Goal: Transaction & Acquisition: Obtain resource

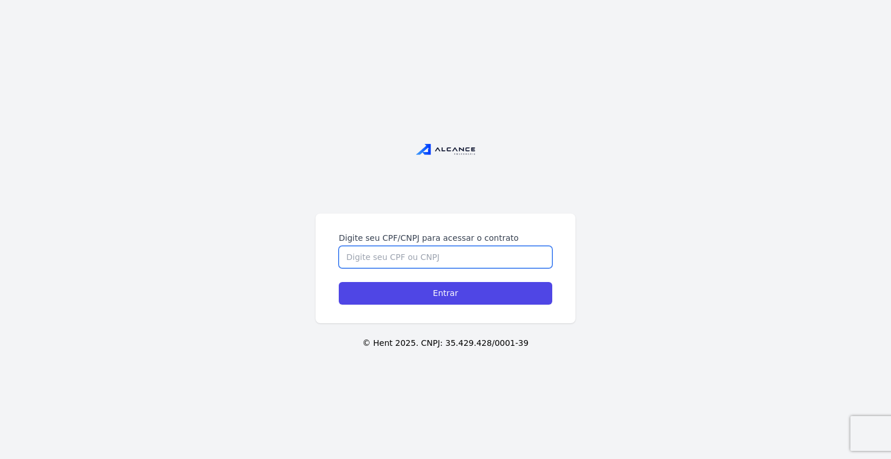
click at [387, 250] on input "Digite seu CPF/CNPJ para acessar o contrato" at bounding box center [446, 257] width 214 height 22
click at [435, 257] on input "Digite seu CPF/CNPJ para acessar o contrato" at bounding box center [446, 257] width 214 height 22
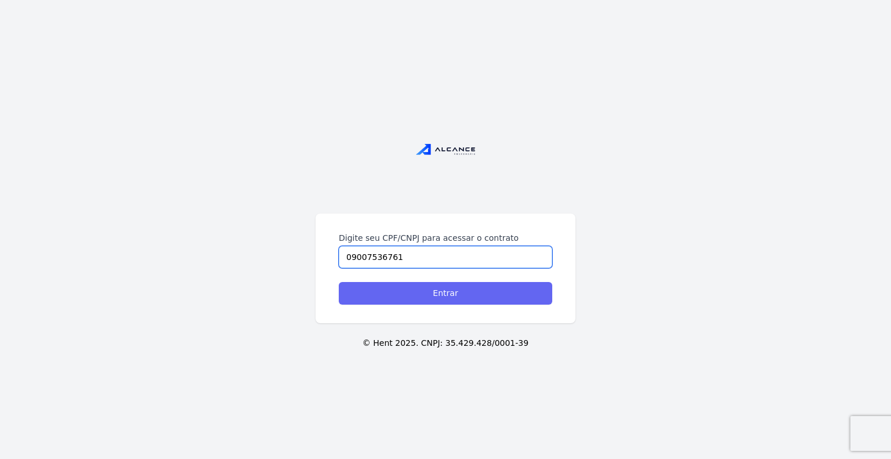
type input "09007536761"
click at [448, 290] on input "Entrar" at bounding box center [446, 293] width 214 height 23
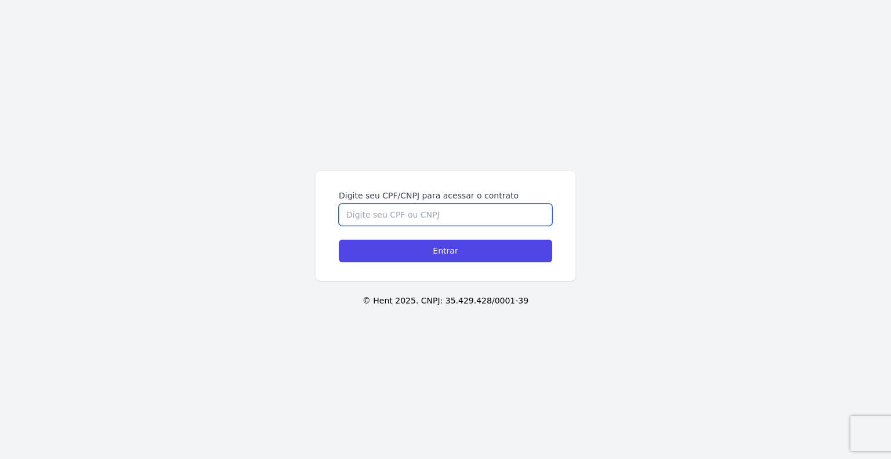
click at [472, 211] on input "Digite seu CPF/CNPJ para acessar o contrato" at bounding box center [446, 215] width 214 height 22
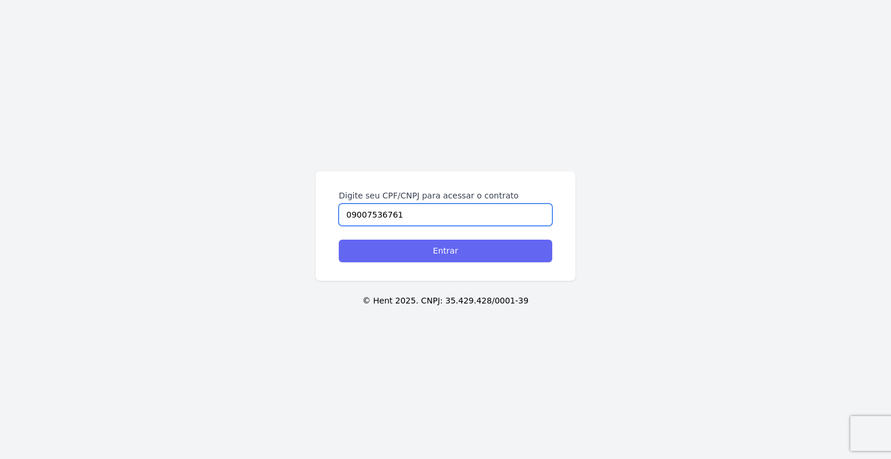
type input "09007536761"
click at [472, 252] on input "Entrar" at bounding box center [446, 251] width 214 height 23
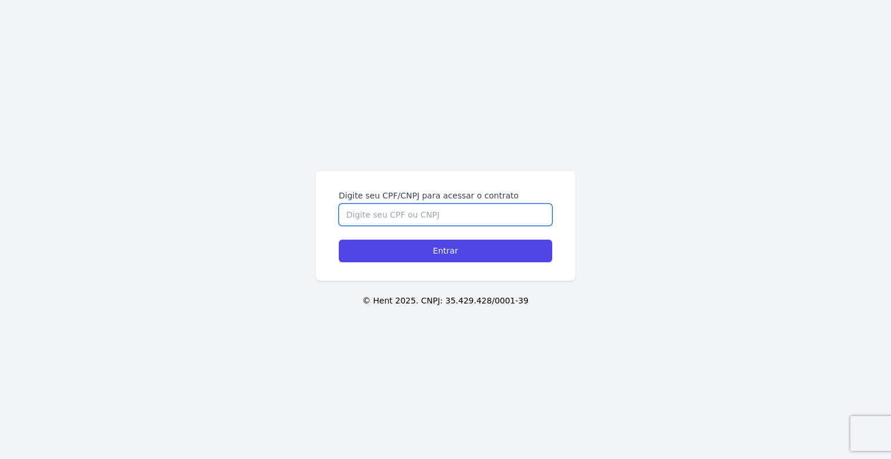
click at [434, 208] on input "Digite seu CPF/CNPJ para acessar o contrato" at bounding box center [446, 215] width 214 height 22
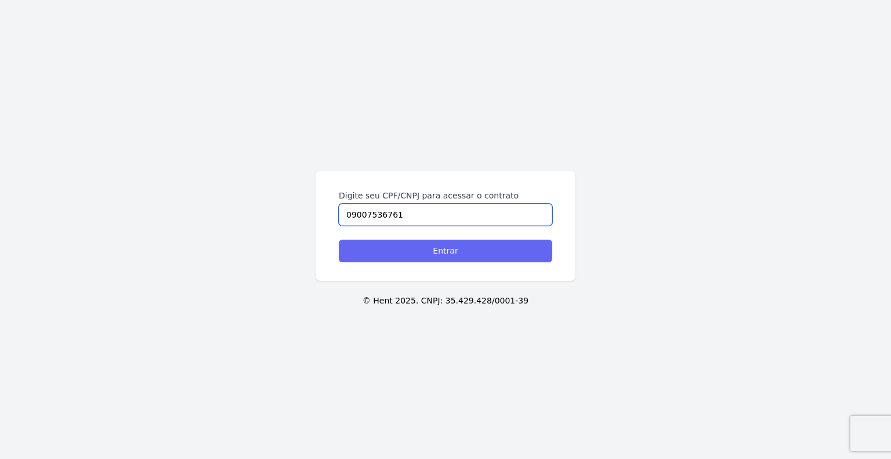
type input "09007536761"
click at [448, 246] on input "Entrar" at bounding box center [446, 251] width 214 height 23
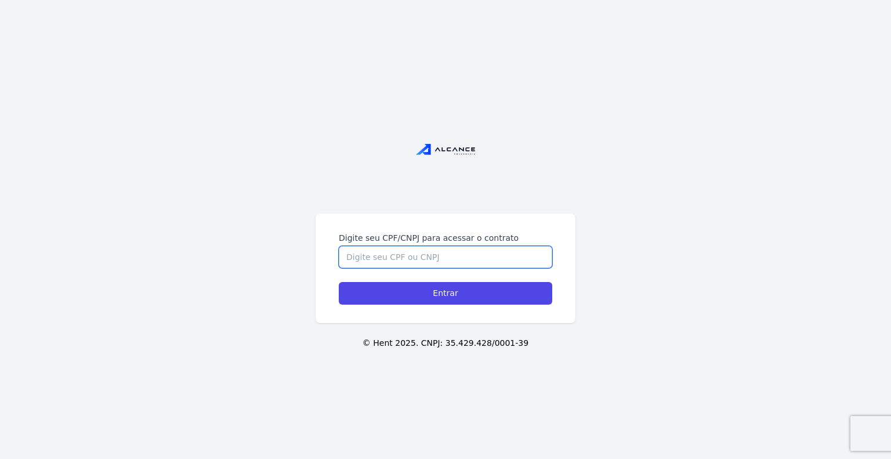
click at [462, 258] on input "Digite seu CPF/CNPJ para acessar o contrato" at bounding box center [446, 257] width 214 height 22
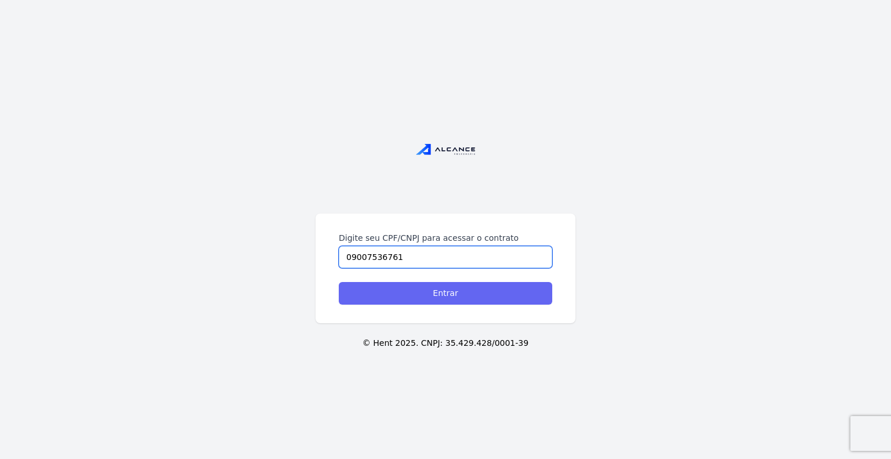
type input "09007536761"
click at [447, 289] on input "Entrar" at bounding box center [446, 293] width 214 height 23
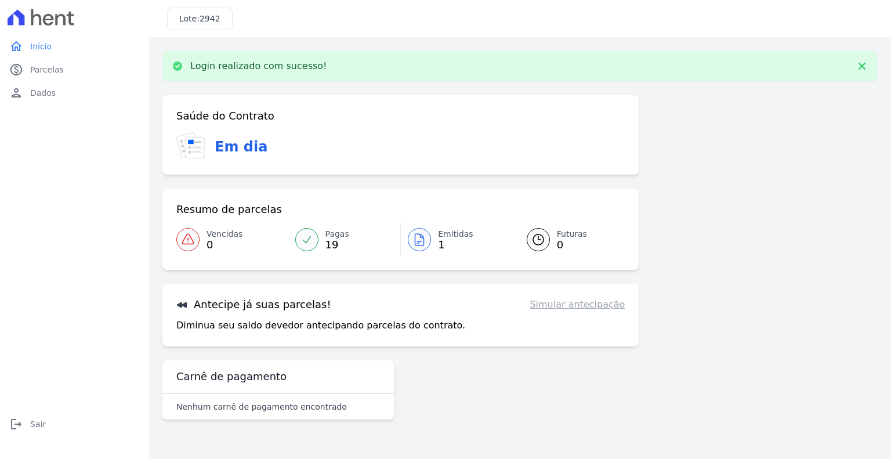
click at [457, 234] on span "Emitidas" at bounding box center [455, 234] width 35 height 12
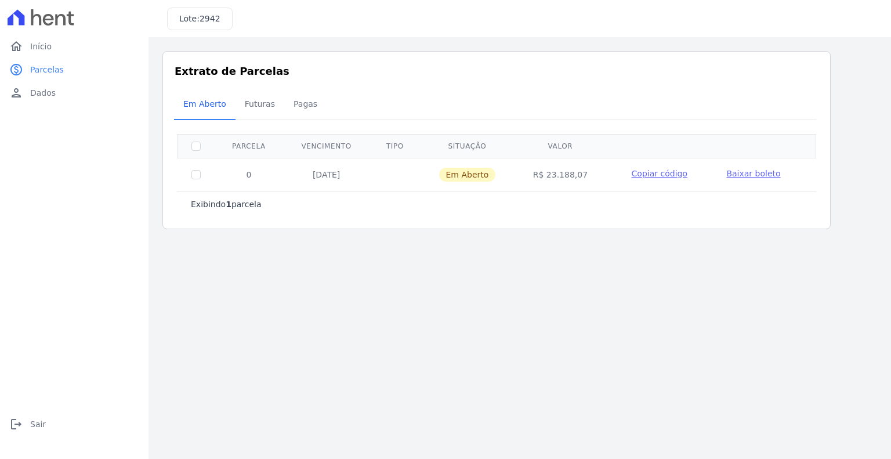
click at [751, 175] on span "Baixar boleto" at bounding box center [754, 173] width 54 height 9
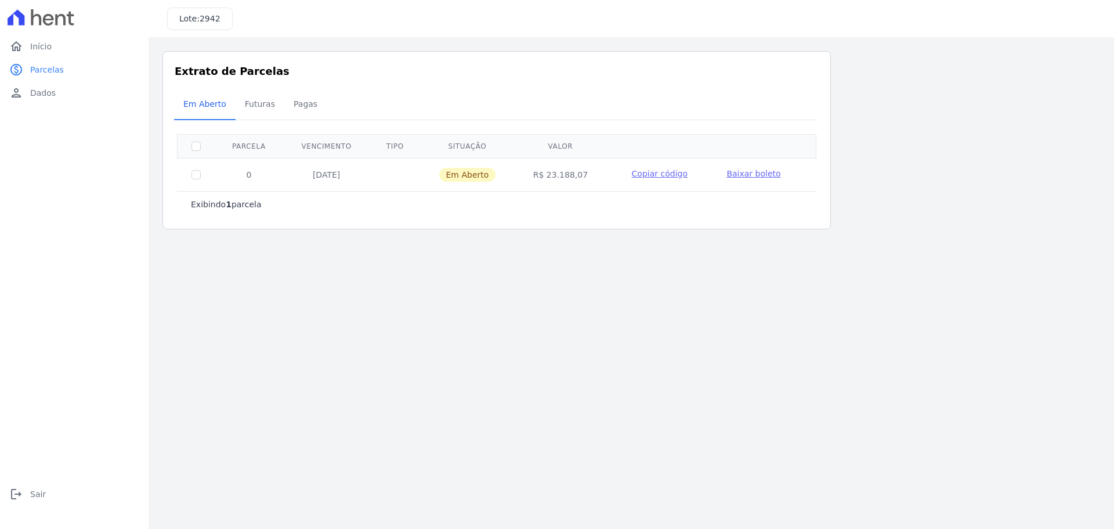
click at [731, 174] on span "Baixar boleto" at bounding box center [754, 173] width 54 height 9
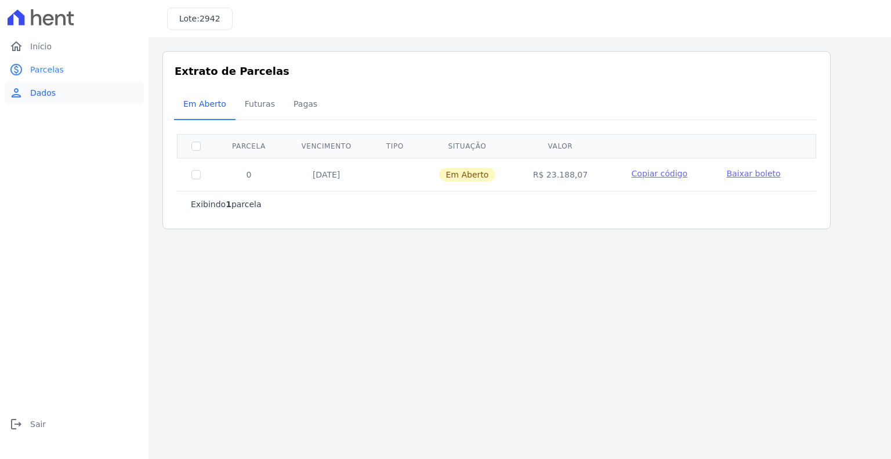
click at [42, 89] on span "Dados" at bounding box center [43, 93] width 26 height 12
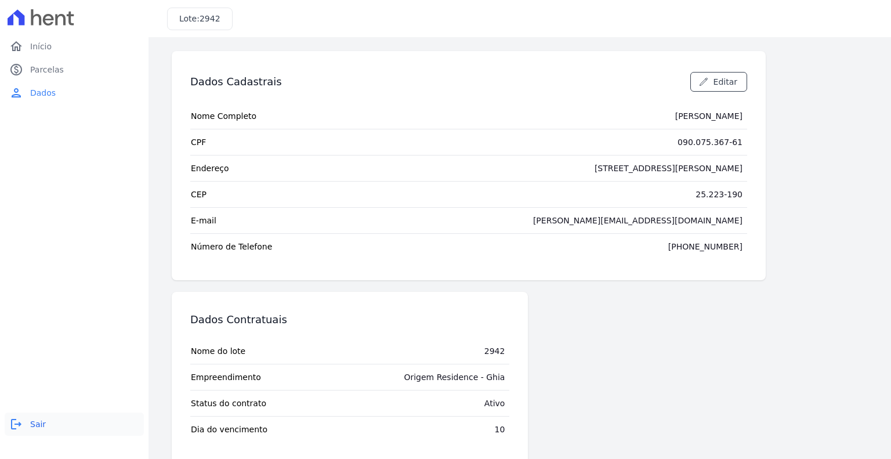
click at [37, 418] on span "Sair" at bounding box center [38, 424] width 16 height 12
